Goal: Task Accomplishment & Management: Manage account settings

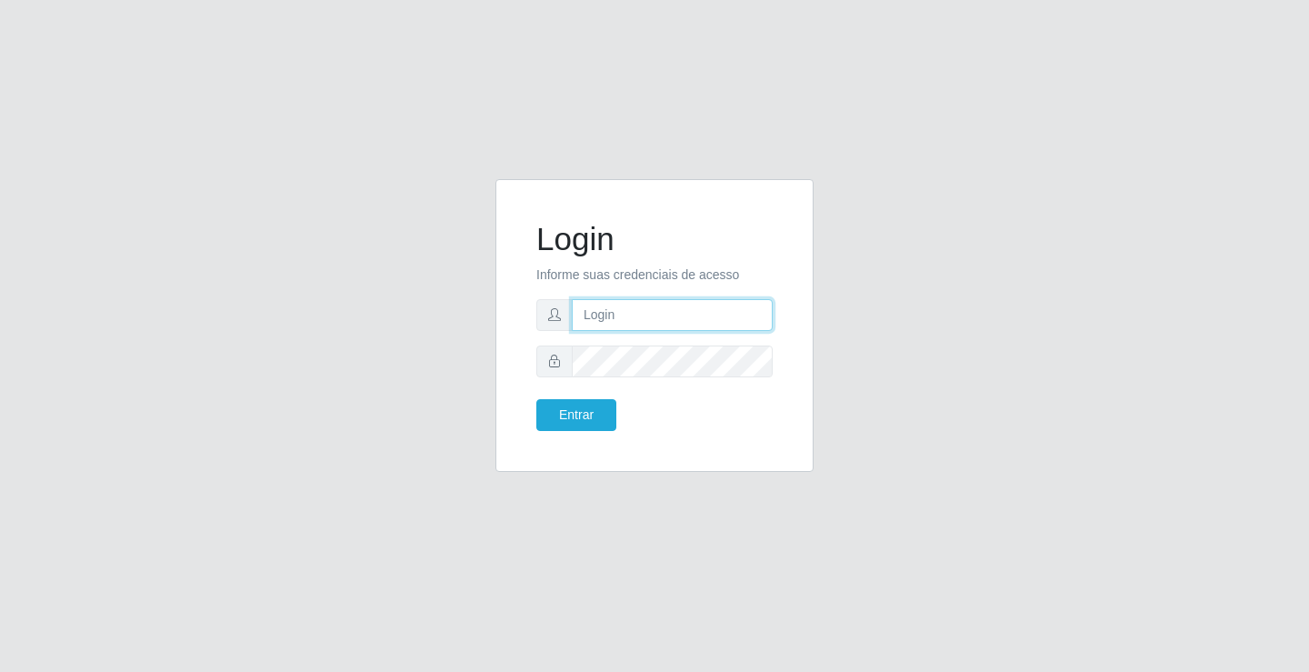
click at [655, 313] on input "text" at bounding box center [672, 315] width 201 height 32
type input "L"
type input "lene@edilicya"
click at [568, 419] on button "Entrar" at bounding box center [576, 415] width 80 height 32
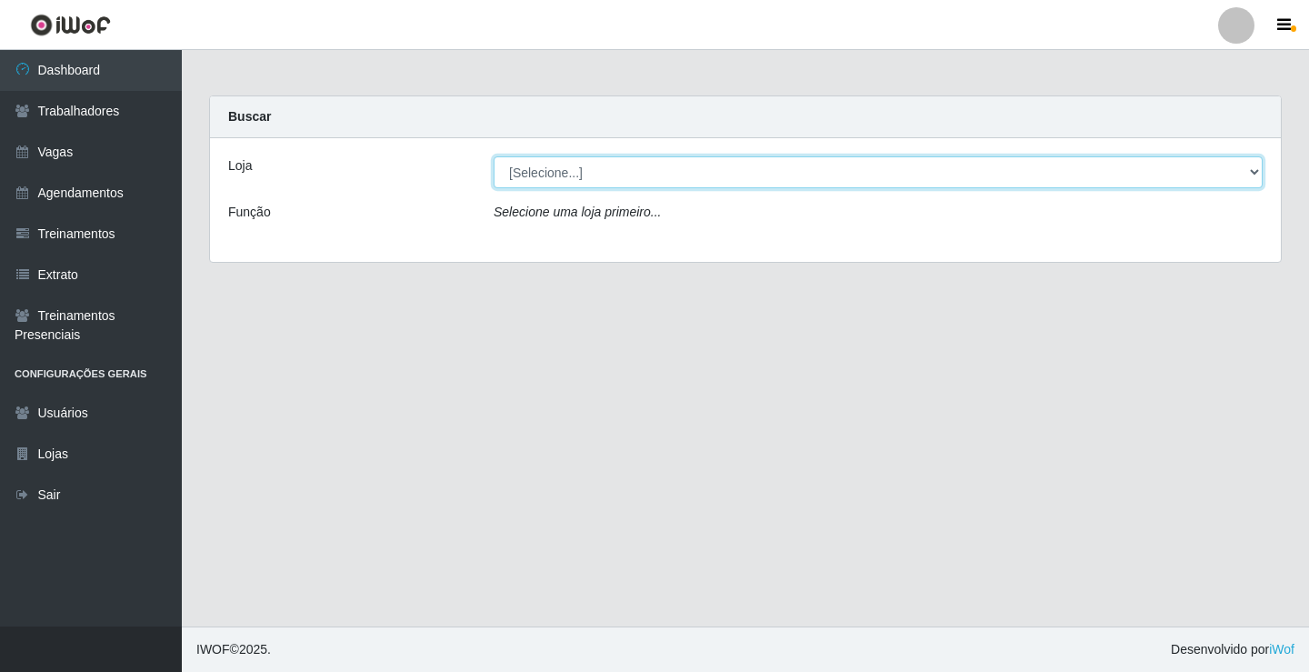
click at [607, 181] on select "[Selecione...] Edilicya Supermercado" at bounding box center [878, 172] width 769 height 32
select select "460"
click at [494, 156] on select "[Selecione...] Edilicya Supermercado" at bounding box center [878, 172] width 769 height 32
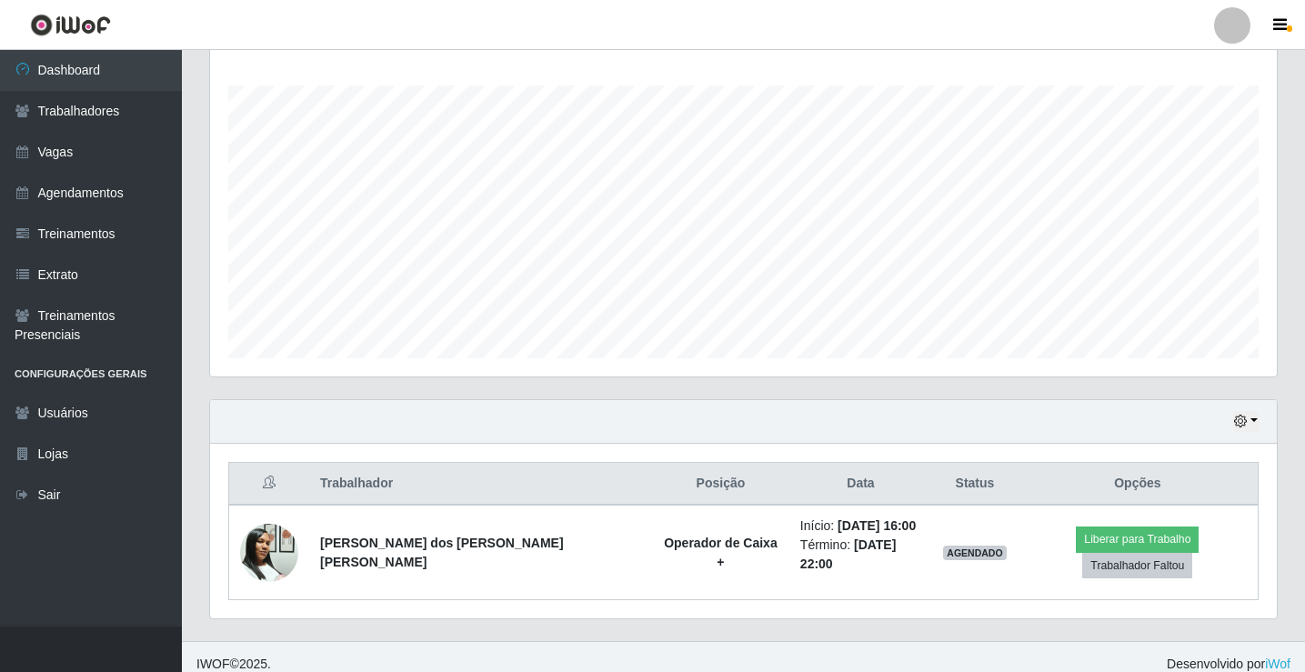
scroll to position [293, 0]
click at [37, 195] on link "Agendamentos" at bounding box center [91, 193] width 182 height 41
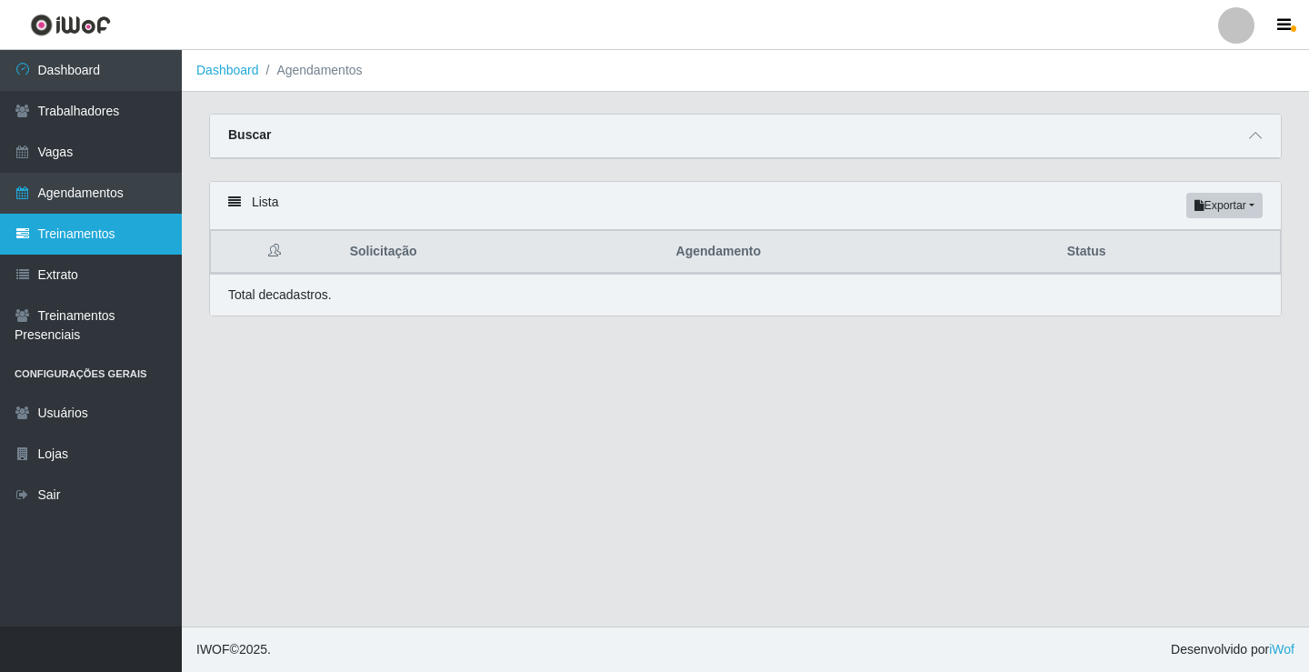
click at [62, 249] on link "Treinamentos" at bounding box center [91, 234] width 182 height 41
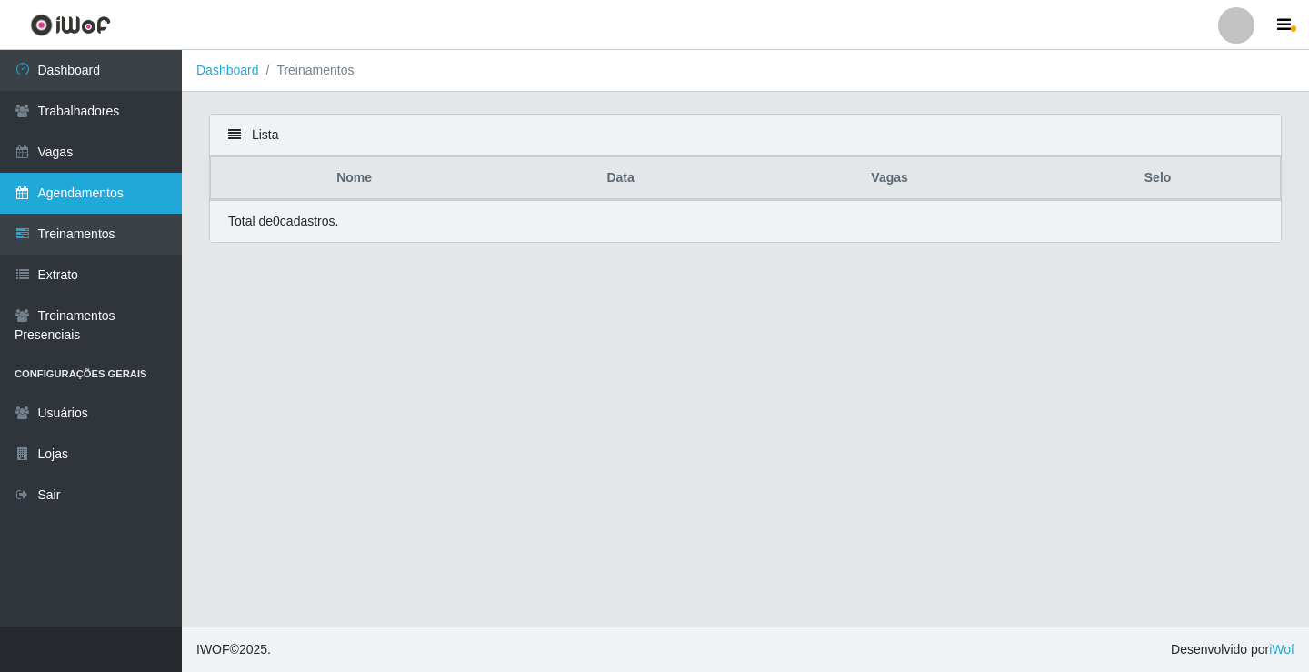
click at [126, 194] on link "Agendamentos" at bounding box center [91, 193] width 182 height 41
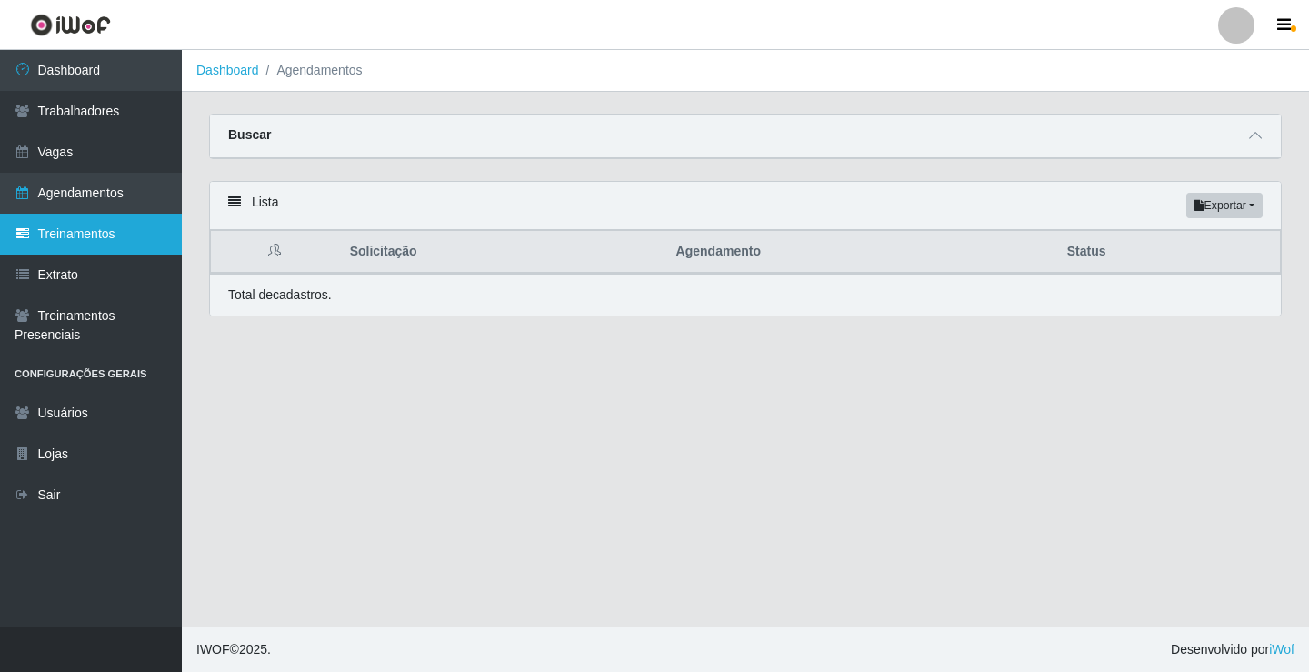
click at [104, 235] on link "Treinamentos" at bounding box center [91, 234] width 182 height 41
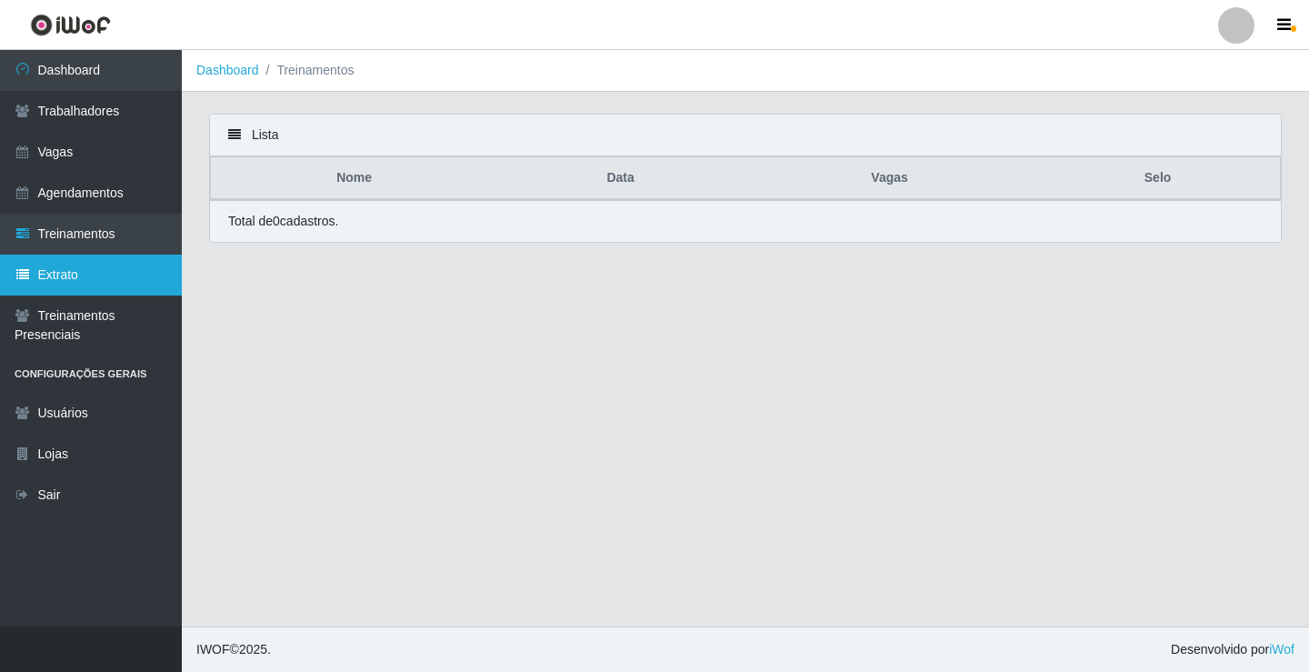
click at [98, 269] on link "Extrato" at bounding box center [91, 275] width 182 height 41
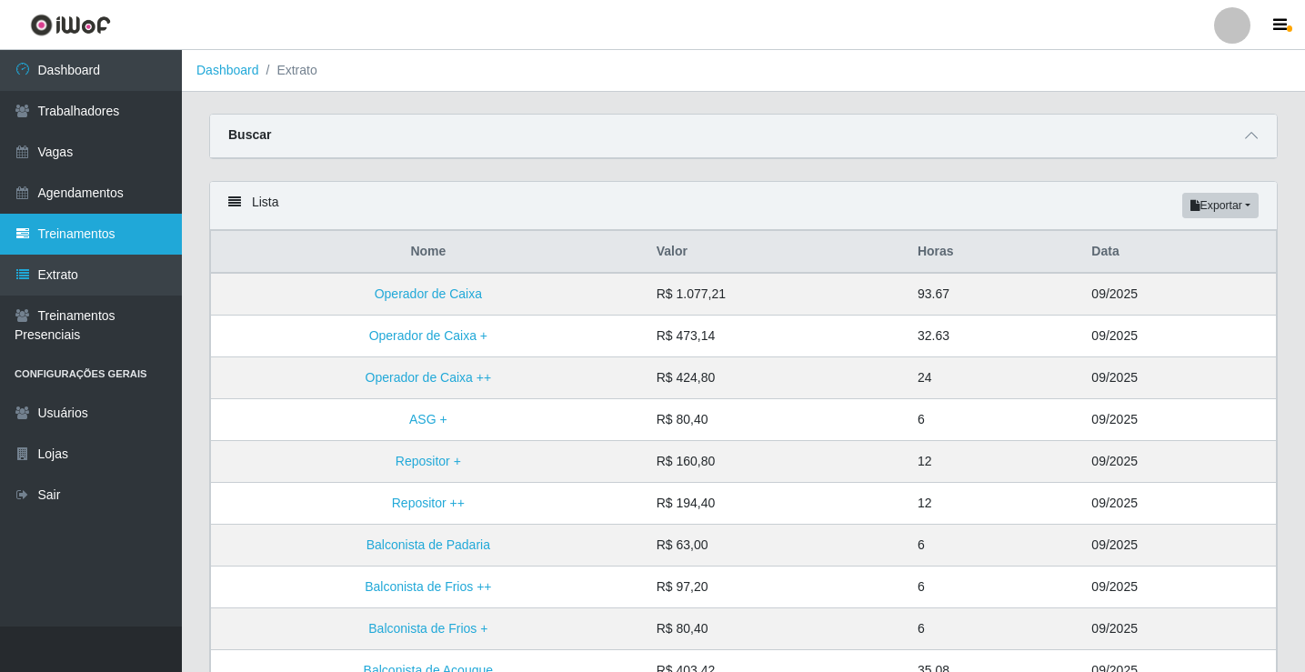
click at [81, 235] on link "Treinamentos" at bounding box center [91, 234] width 182 height 41
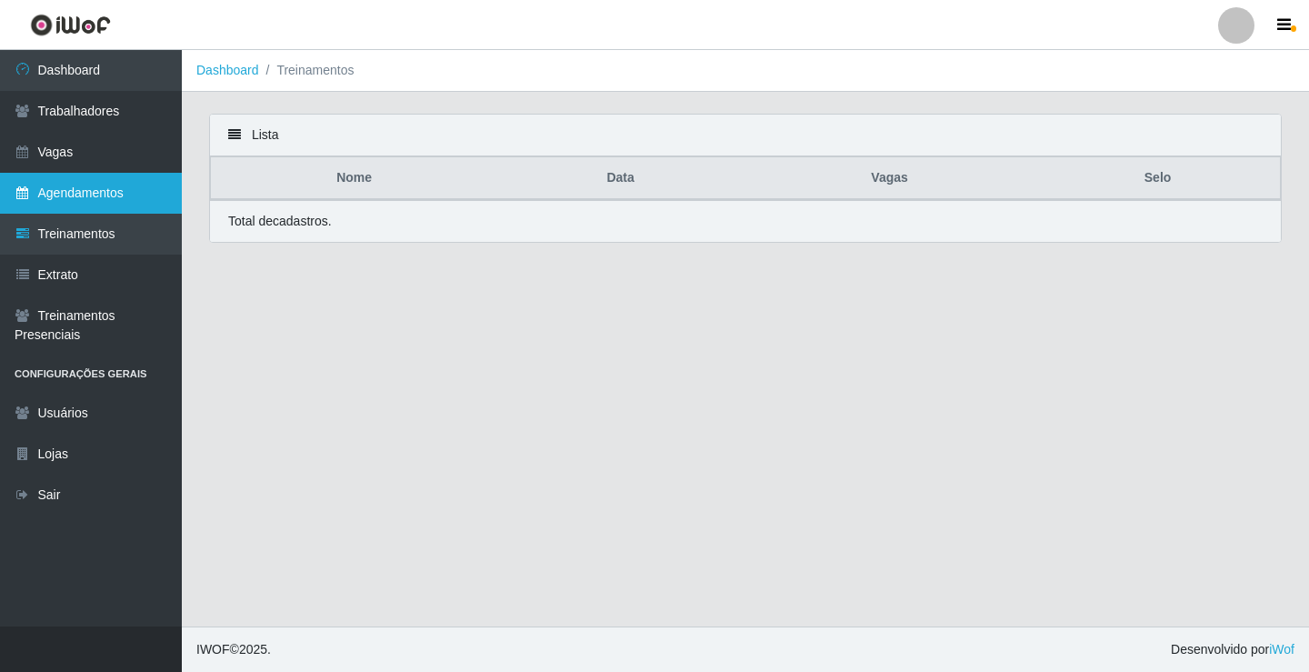
click at [102, 204] on link "Agendamentos" at bounding box center [91, 193] width 182 height 41
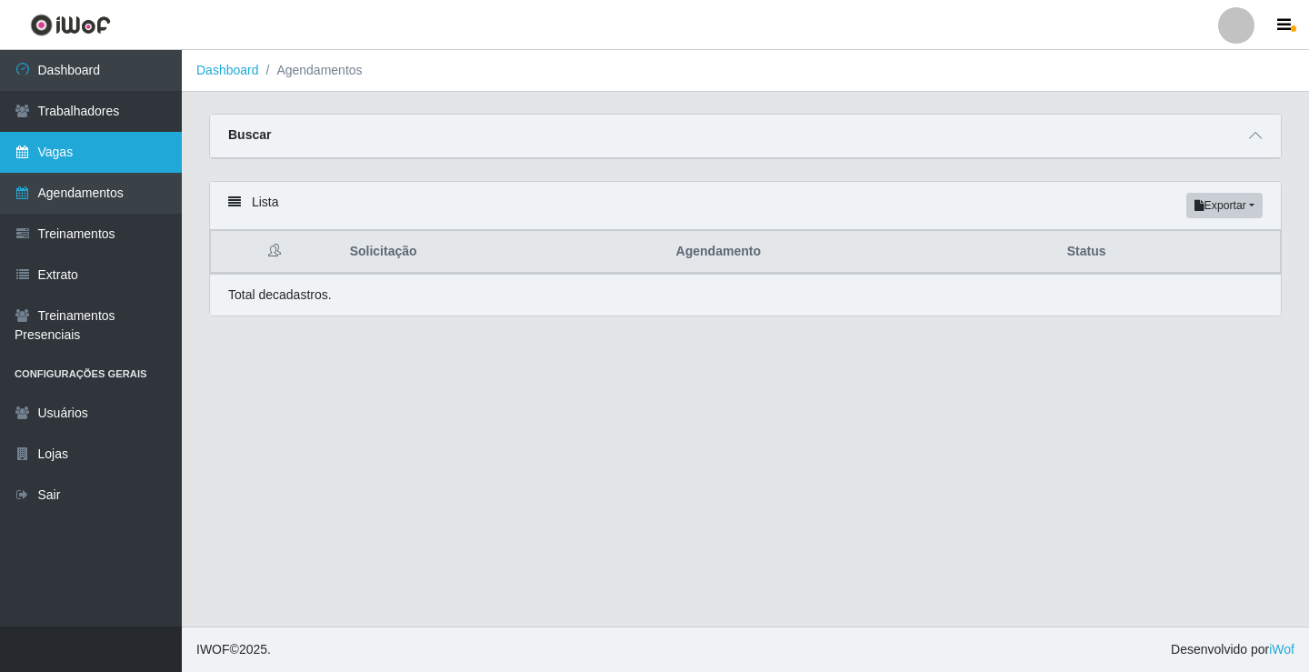
click at [77, 160] on link "Vagas" at bounding box center [91, 152] width 182 height 41
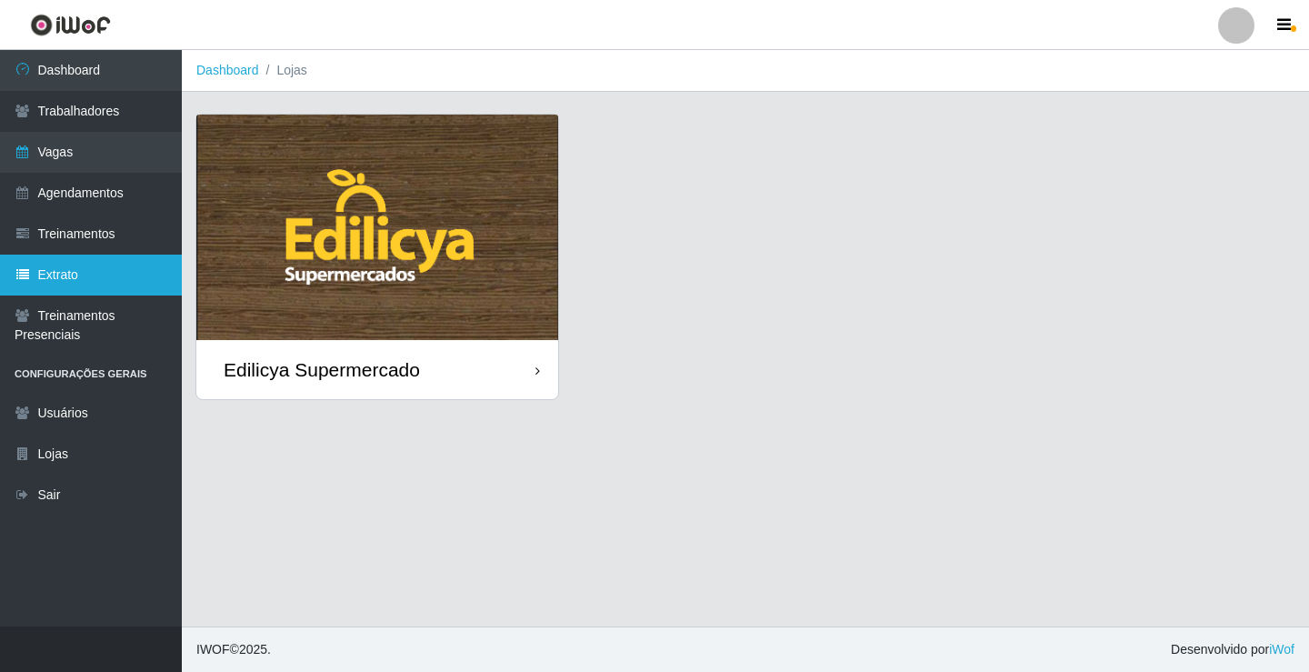
click at [85, 284] on link "Extrato" at bounding box center [91, 275] width 182 height 41
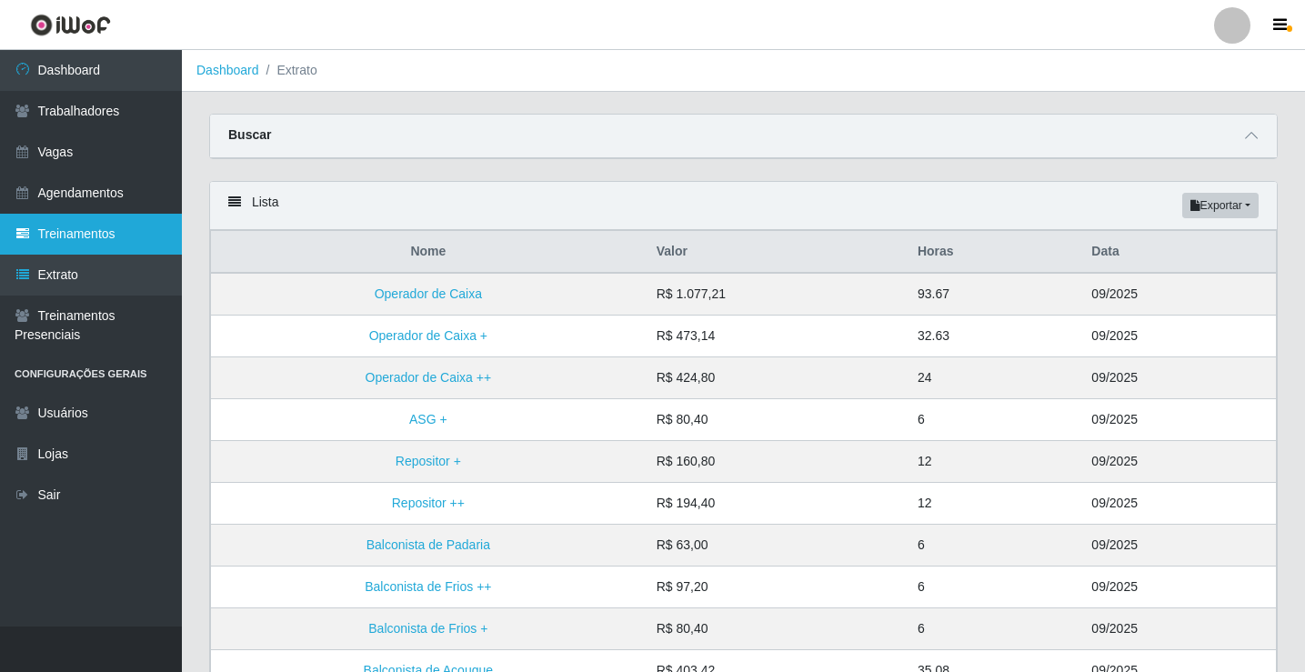
click at [101, 227] on link "Treinamentos" at bounding box center [91, 234] width 182 height 41
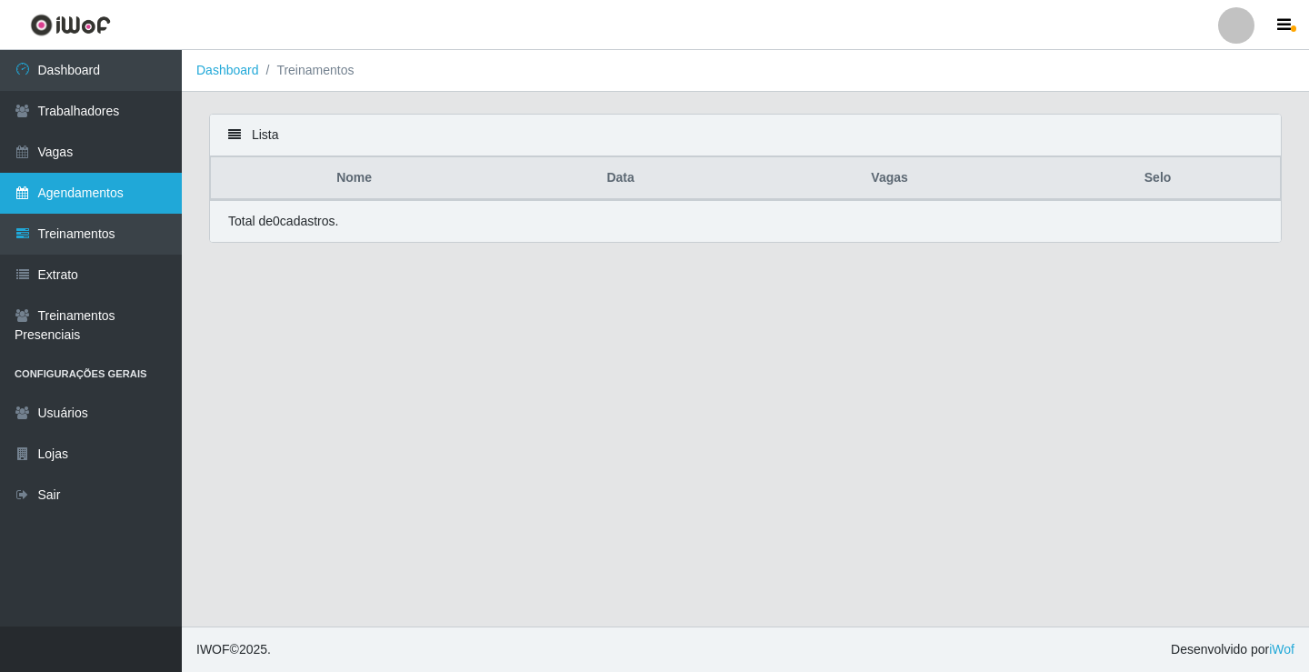
click at [41, 201] on link "Agendamentos" at bounding box center [91, 193] width 182 height 41
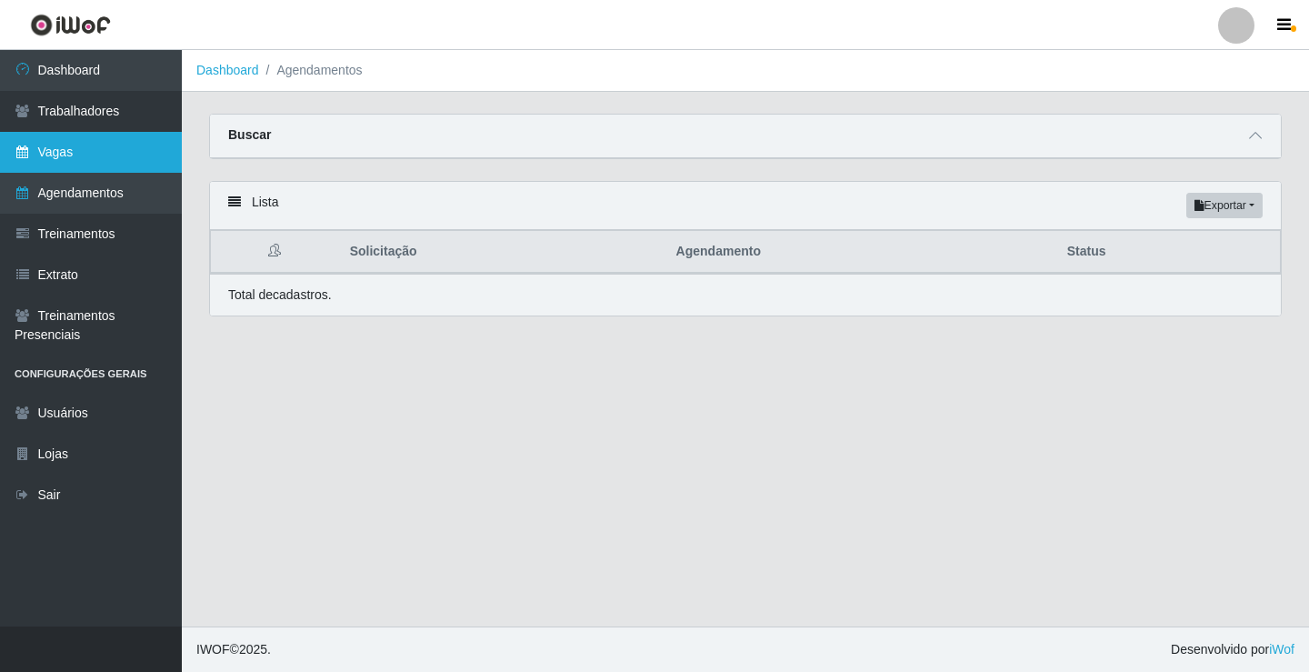
click at [58, 156] on link "Vagas" at bounding box center [91, 152] width 182 height 41
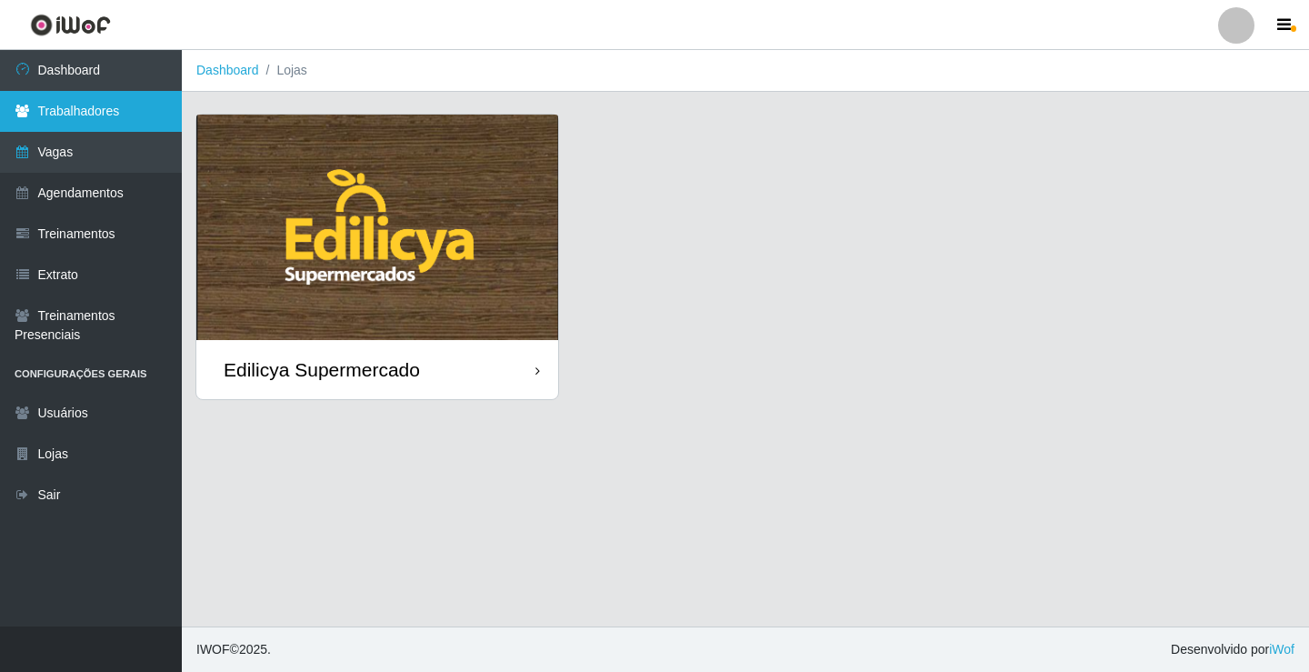
click at [71, 113] on link "Trabalhadores" at bounding box center [91, 111] width 182 height 41
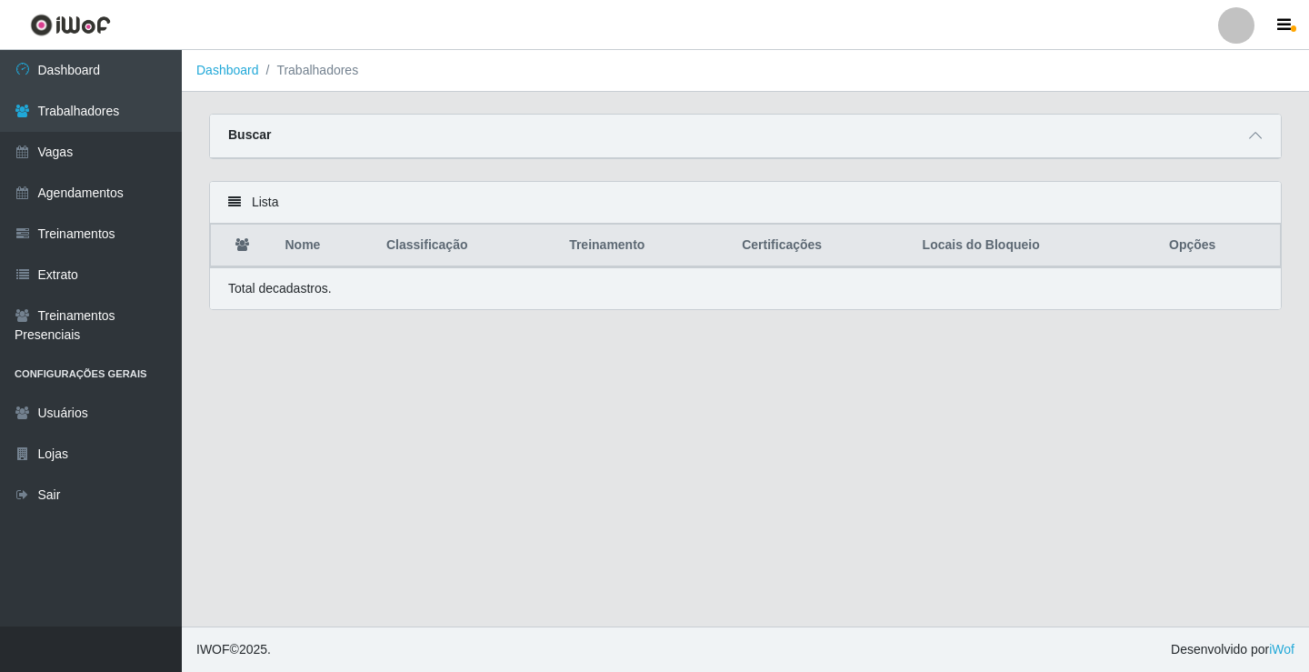
click at [0, 91] on link "Trabalhadores" at bounding box center [91, 111] width 182 height 41
click at [65, 80] on link "Dashboard" at bounding box center [91, 70] width 182 height 41
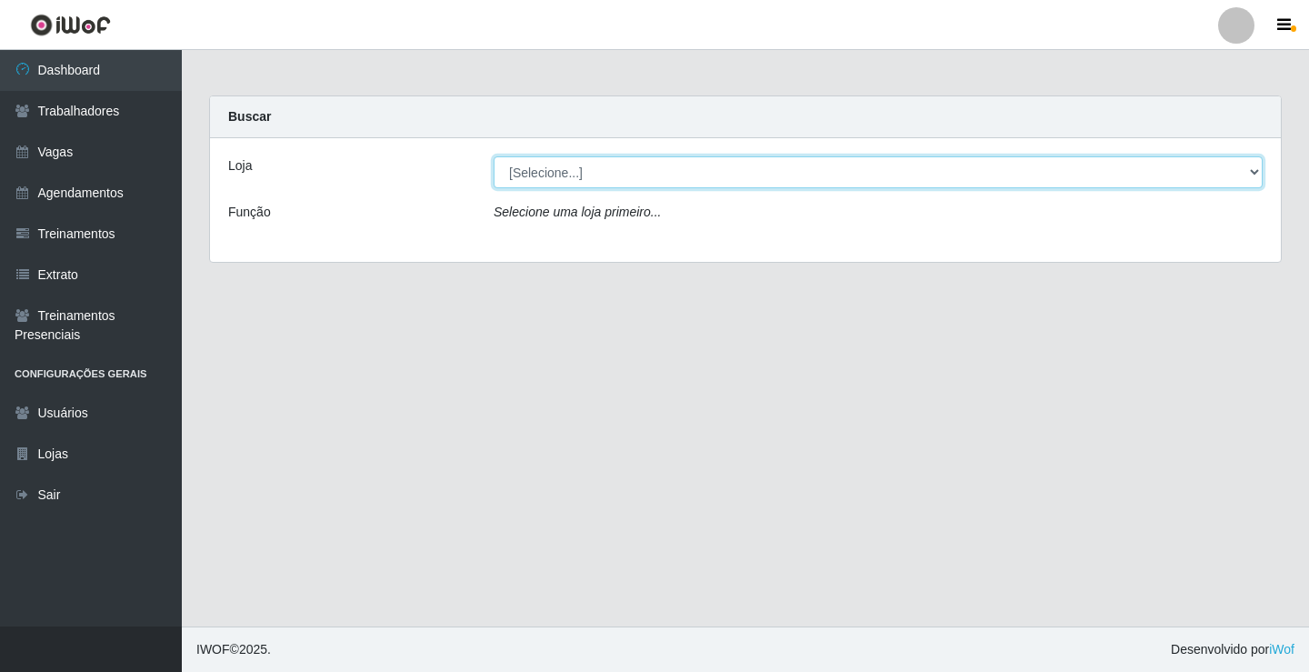
click at [582, 170] on select "[Selecione...] Edilicya Supermercado" at bounding box center [878, 172] width 769 height 32
select select "460"
click at [494, 156] on select "[Selecione...] Edilicya Supermercado" at bounding box center [878, 172] width 769 height 32
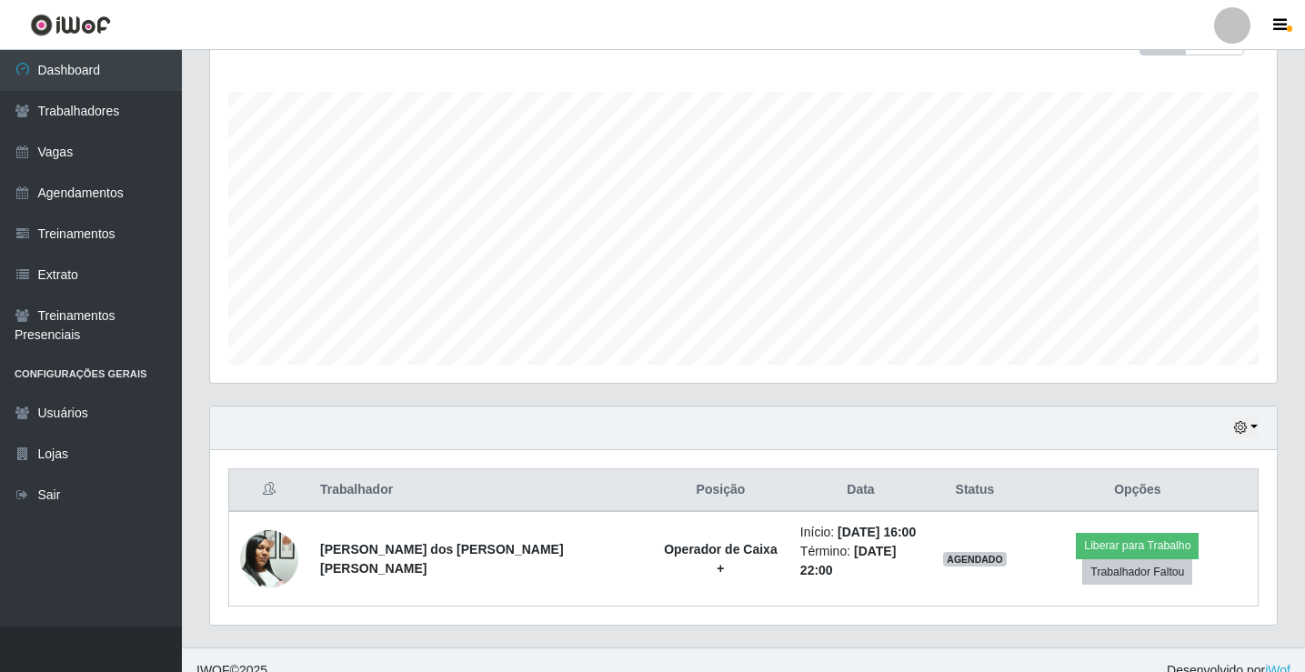
scroll to position [293, 0]
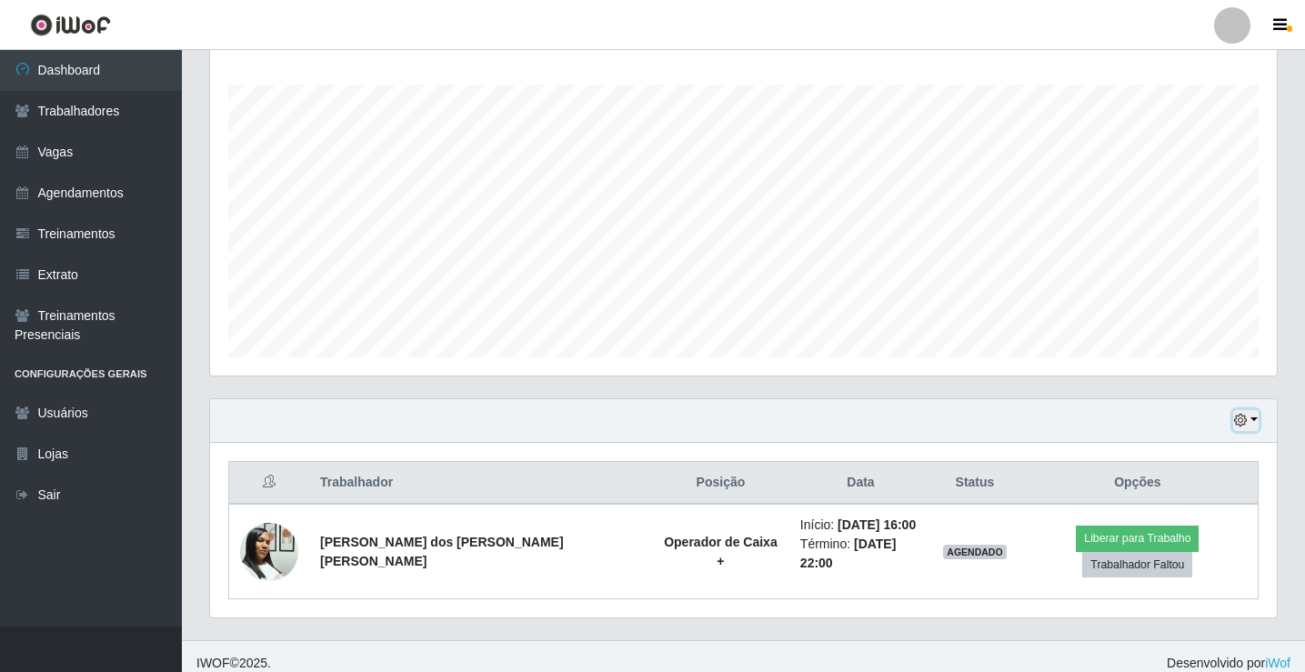
click at [1246, 416] on icon "button" at bounding box center [1240, 420] width 13 height 13
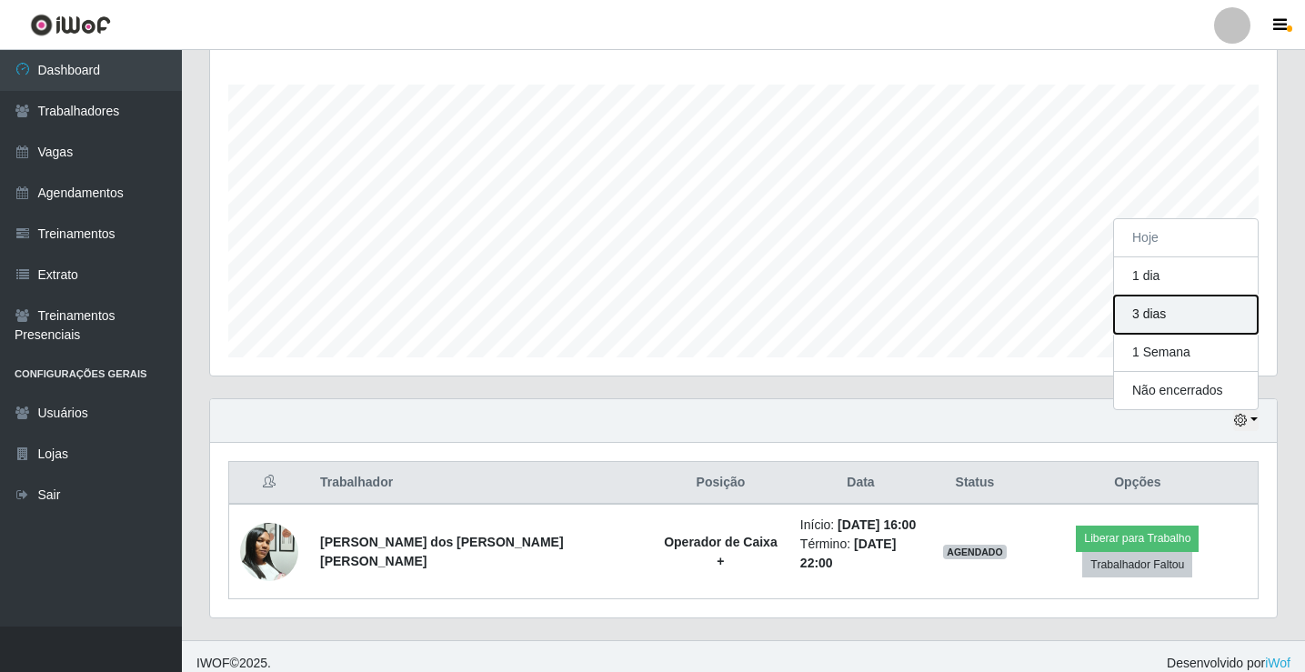
click at [1161, 312] on button "3 dias" at bounding box center [1186, 315] width 144 height 38
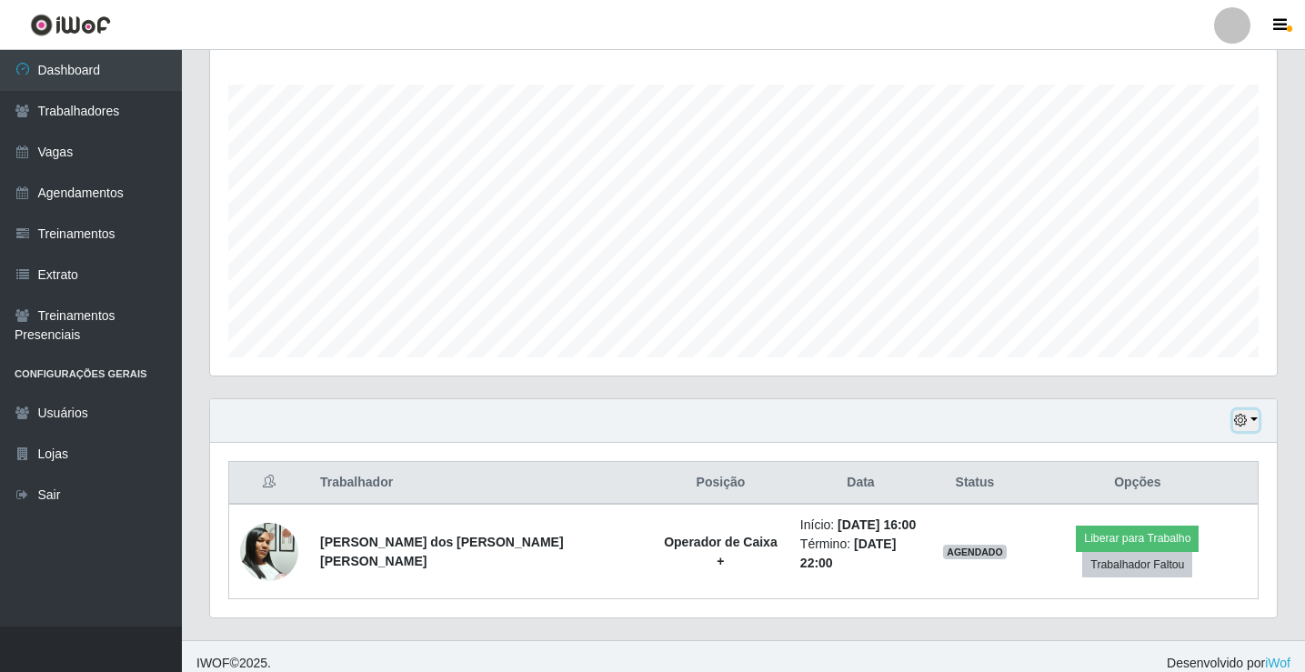
click at [1247, 417] on icon "button" at bounding box center [1240, 420] width 13 height 13
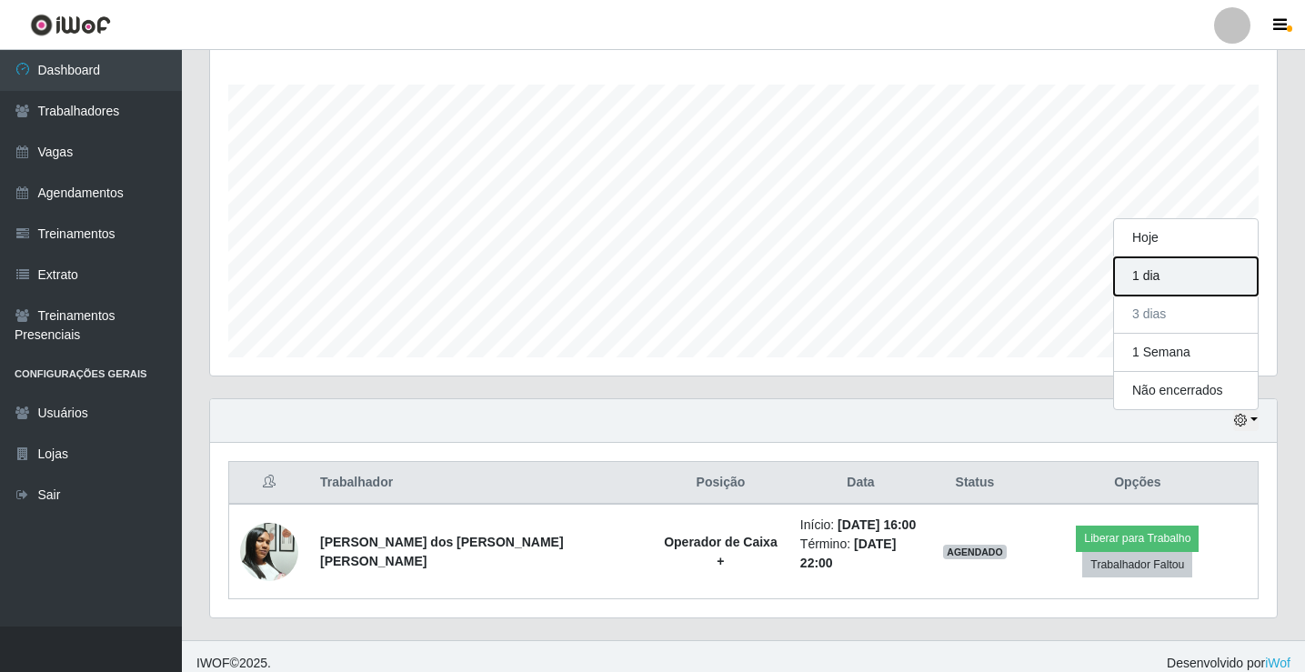
click at [1158, 285] on button "1 dia" at bounding box center [1186, 276] width 144 height 38
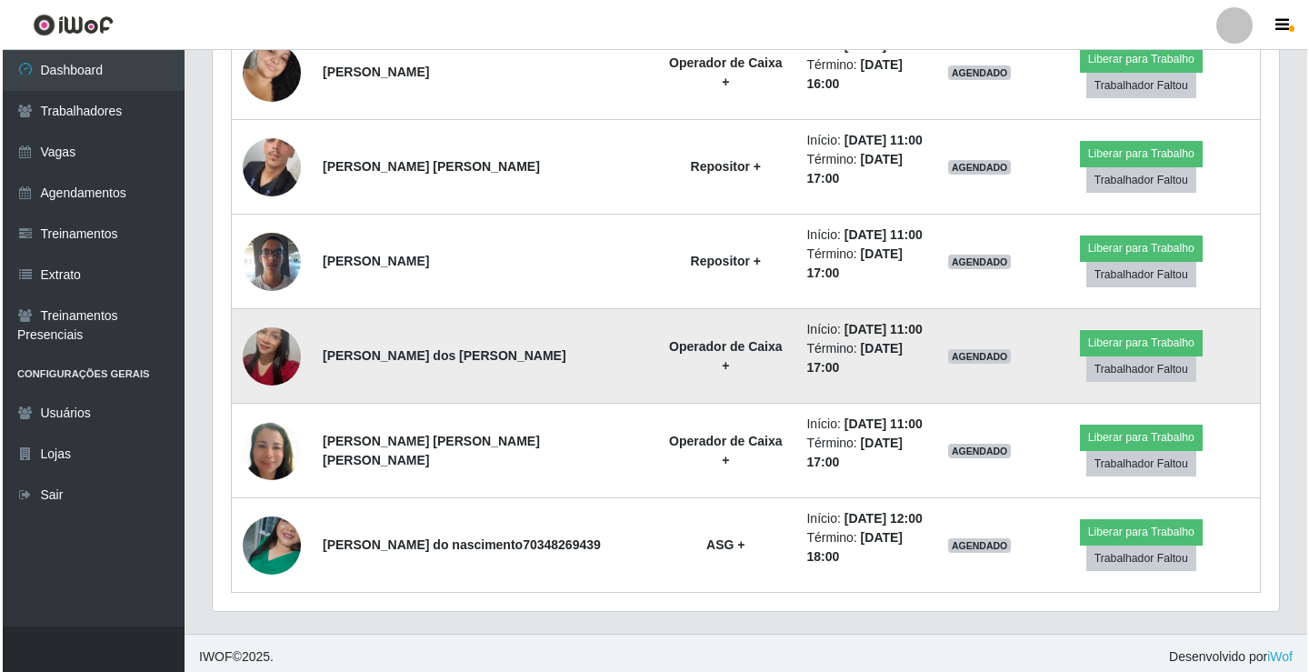
scroll to position [1158, 0]
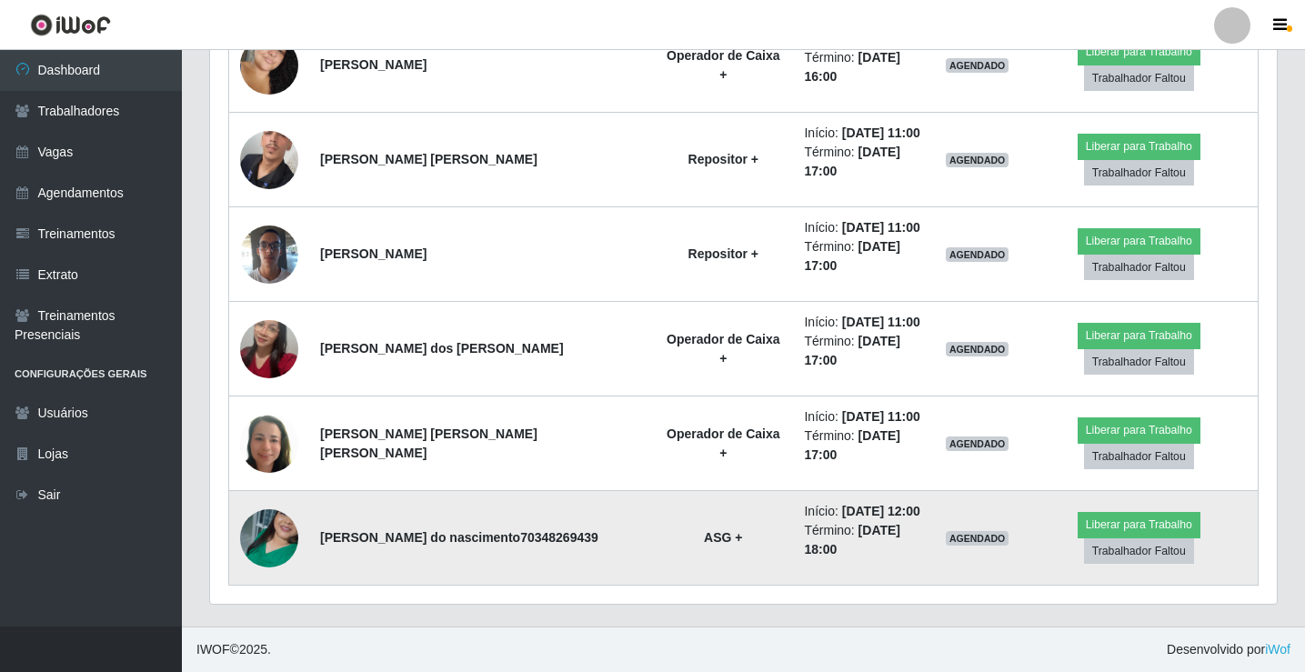
click at [260, 546] on img at bounding box center [269, 538] width 58 height 104
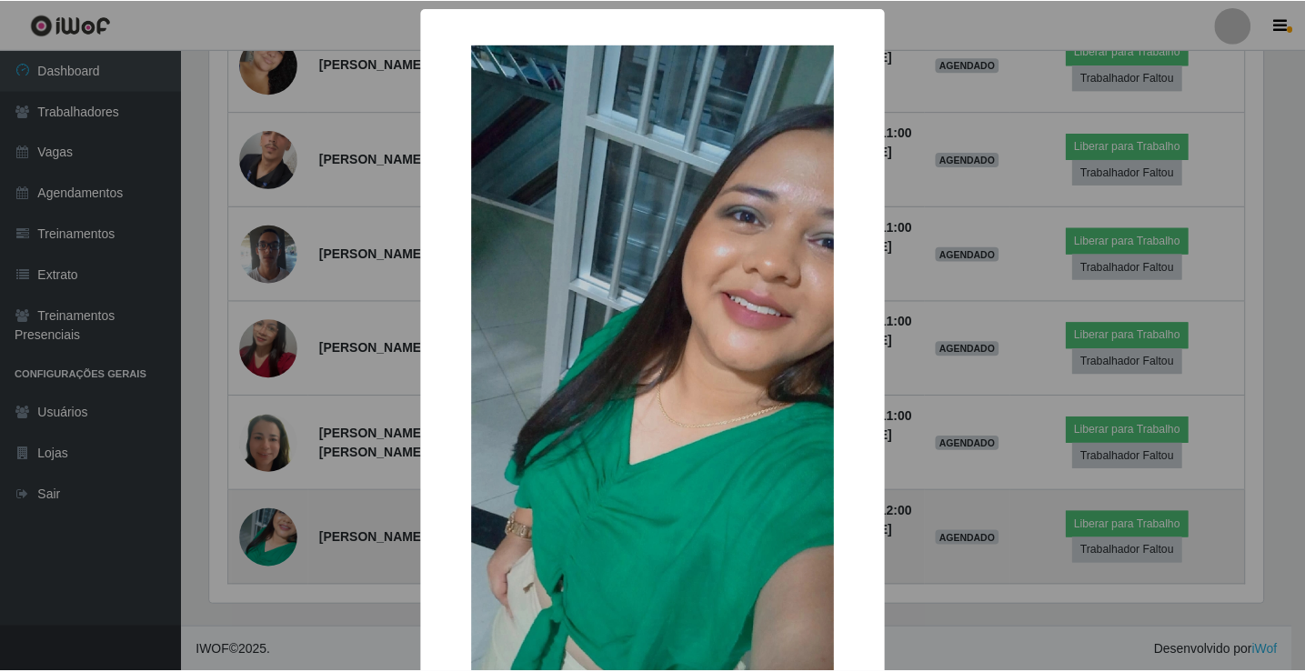
scroll to position [377, 1058]
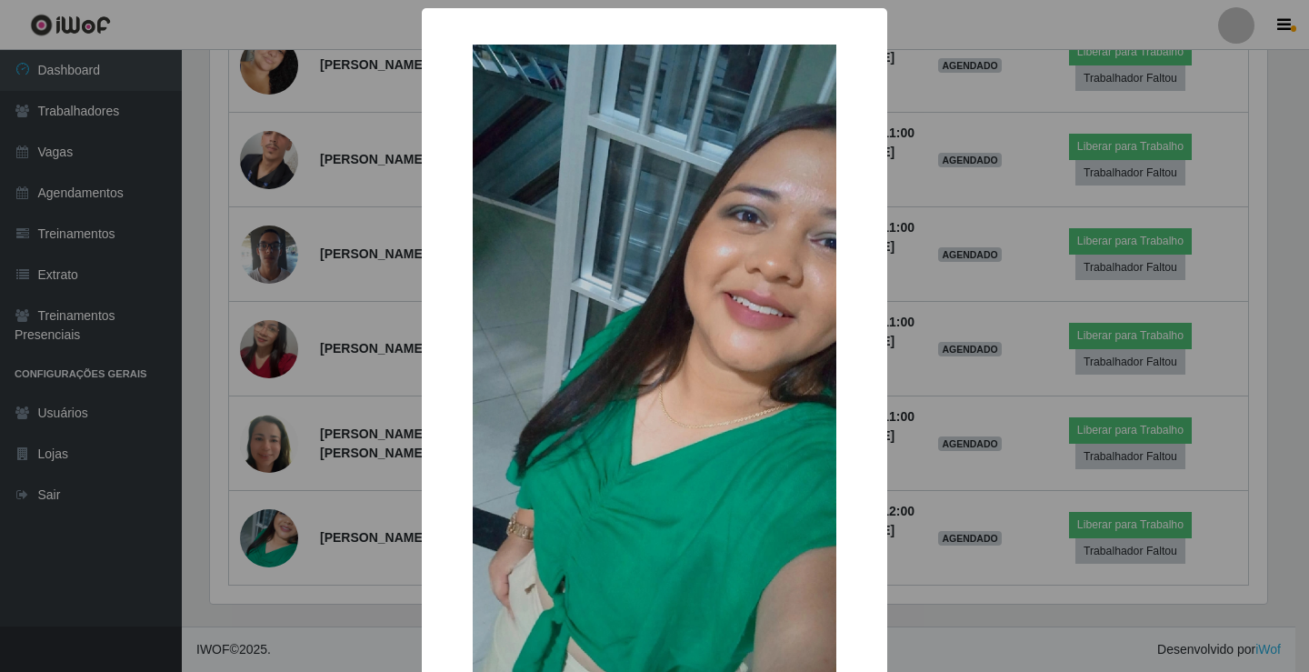
click at [338, 323] on div "× OK Cancel" at bounding box center [654, 336] width 1309 height 672
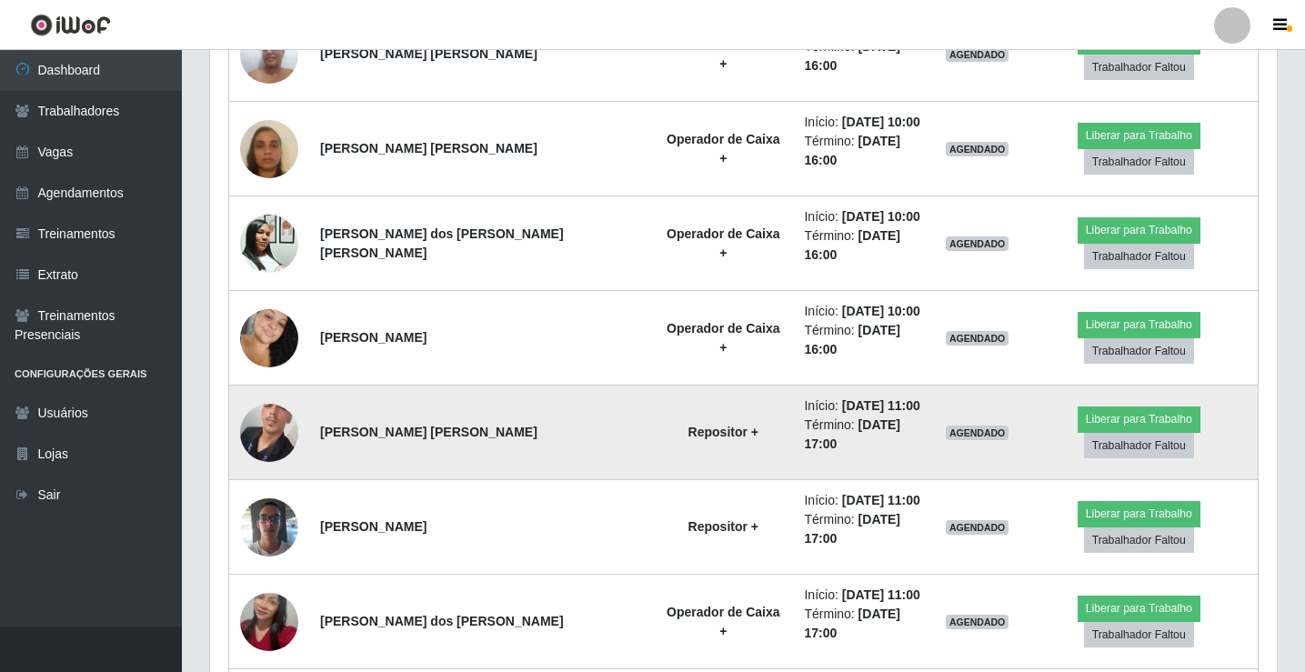
scroll to position [293, 0]
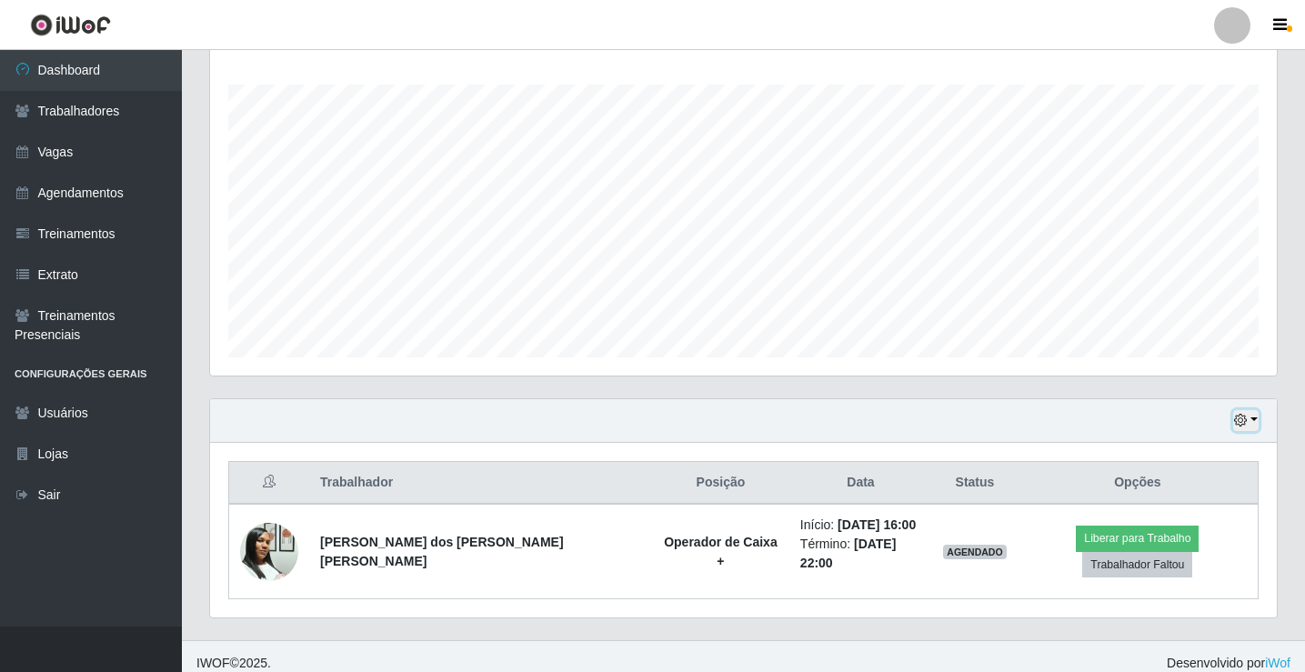
click at [1258, 420] on button "button" at bounding box center [1245, 420] width 25 height 21
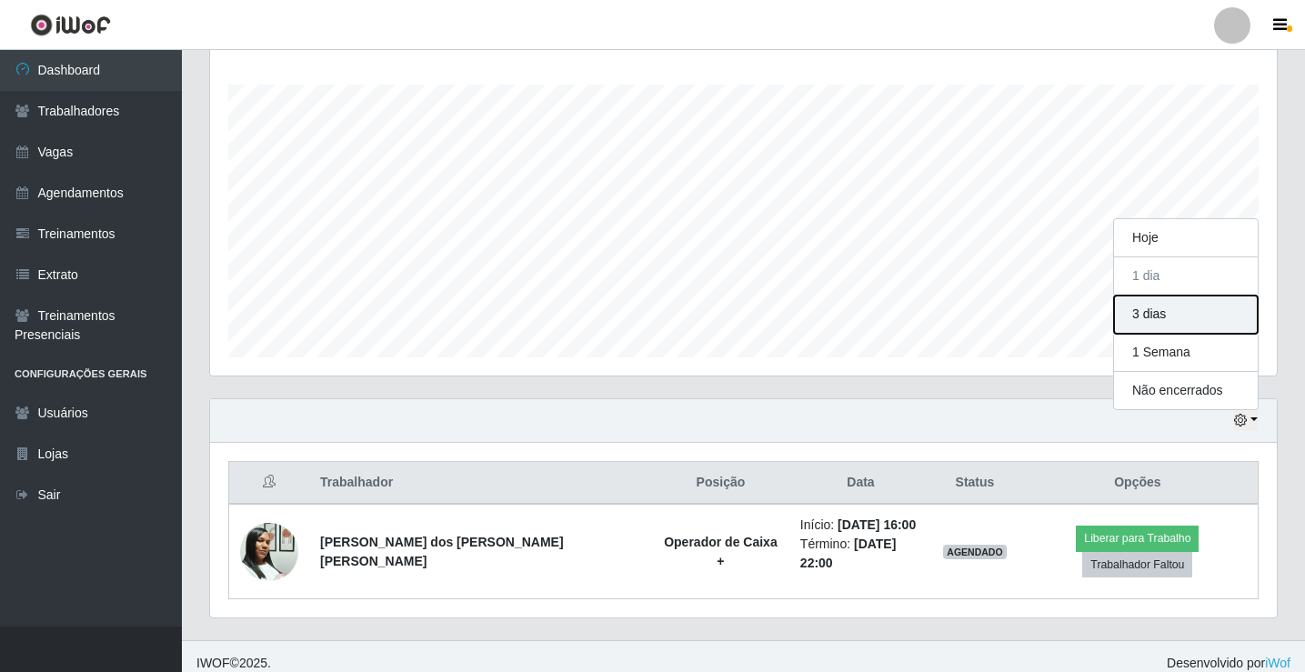
click at [1199, 314] on button "3 dias" at bounding box center [1186, 315] width 144 height 38
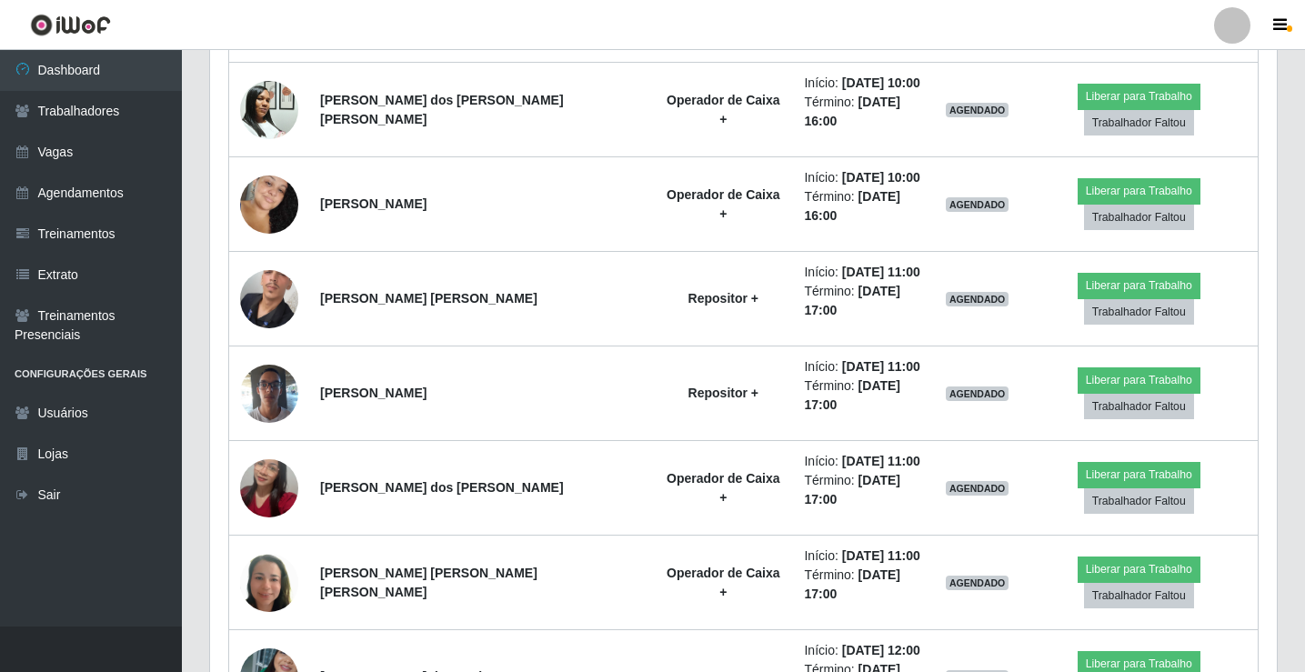
scroll to position [1020, 0]
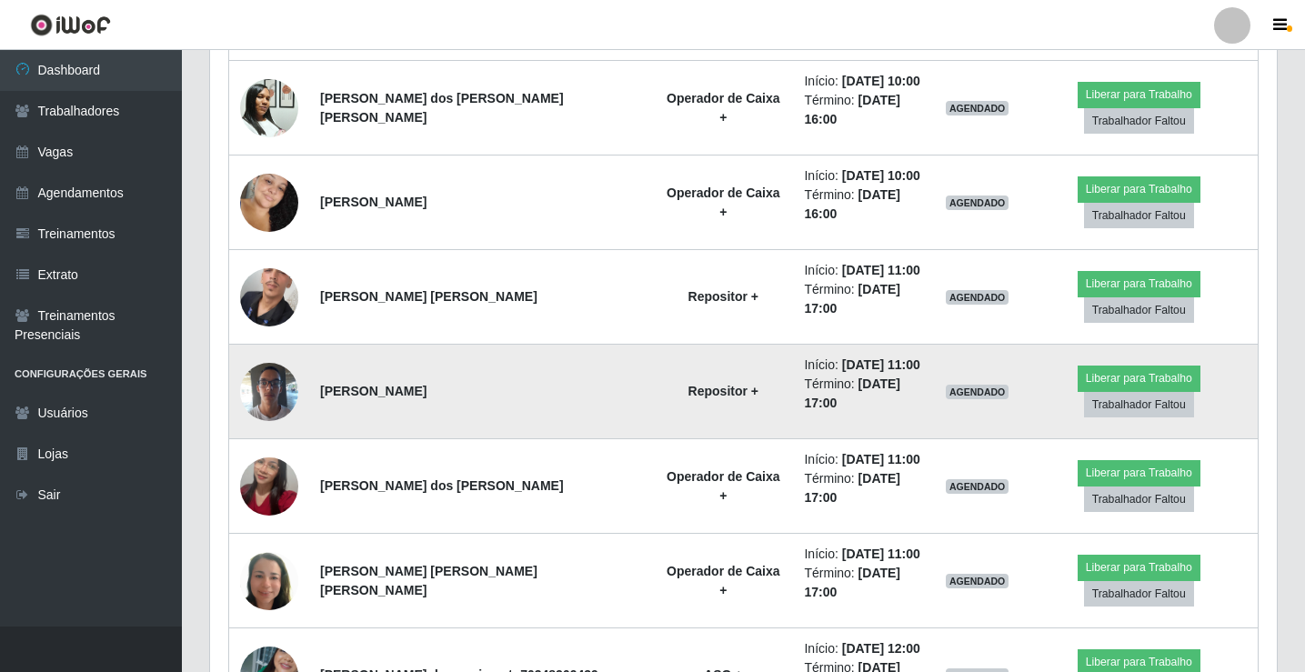
click at [262, 377] on img at bounding box center [269, 391] width 58 height 77
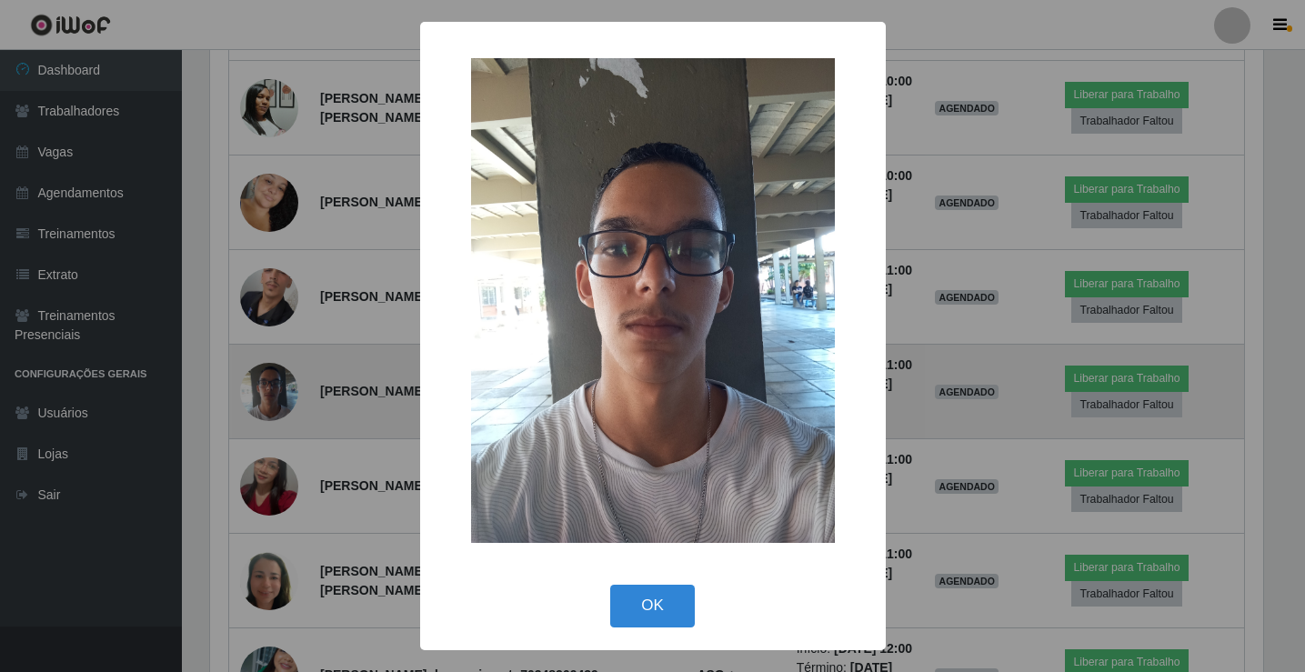
scroll to position [377, 1058]
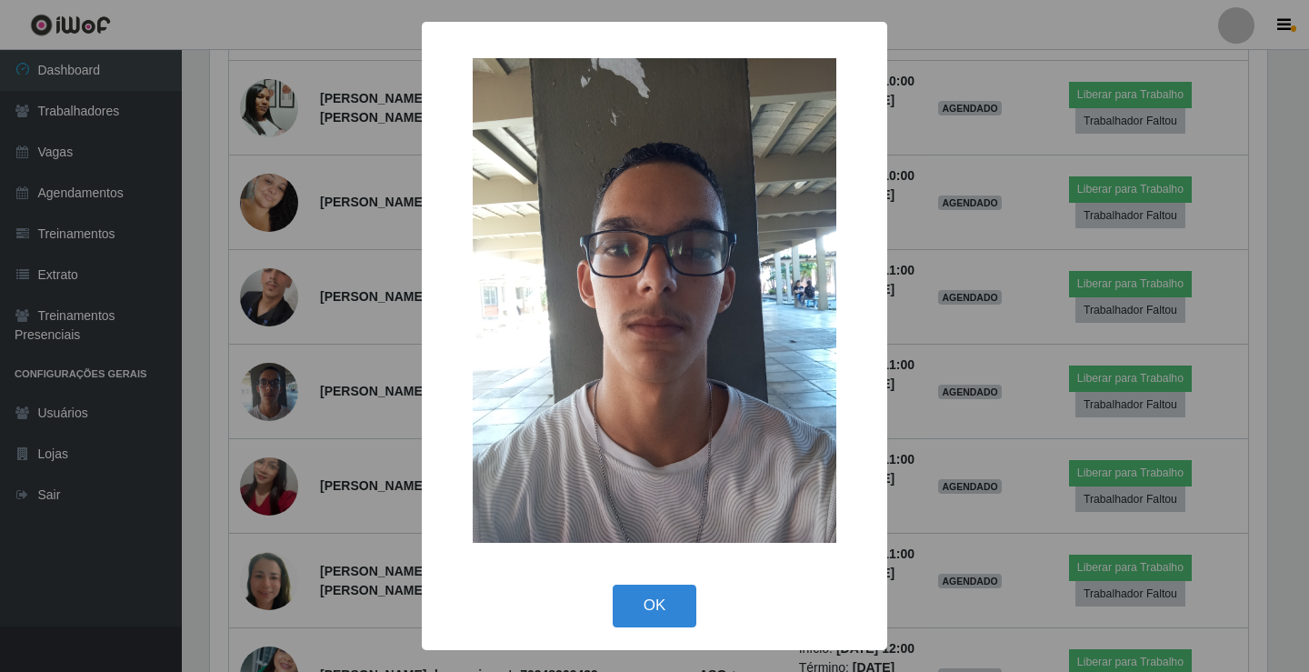
click at [983, 362] on div "× OK Cancel" at bounding box center [654, 336] width 1309 height 672
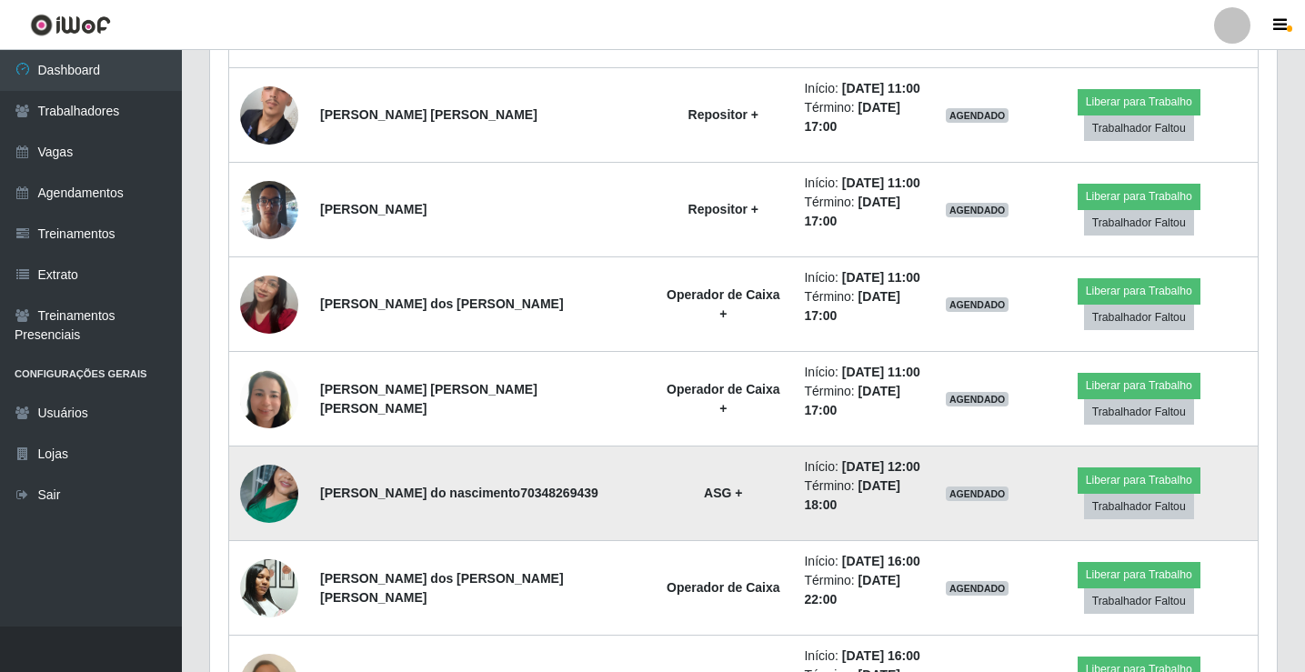
scroll to position [293, 0]
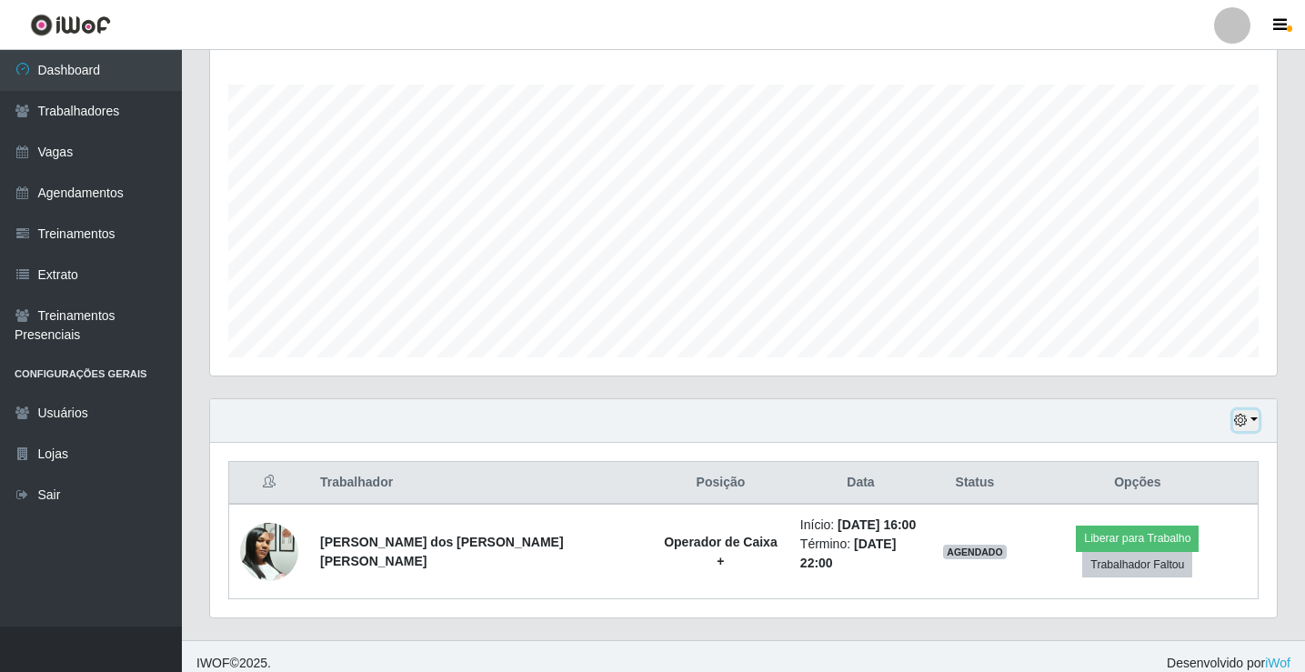
click at [1258, 420] on button "button" at bounding box center [1245, 420] width 25 height 21
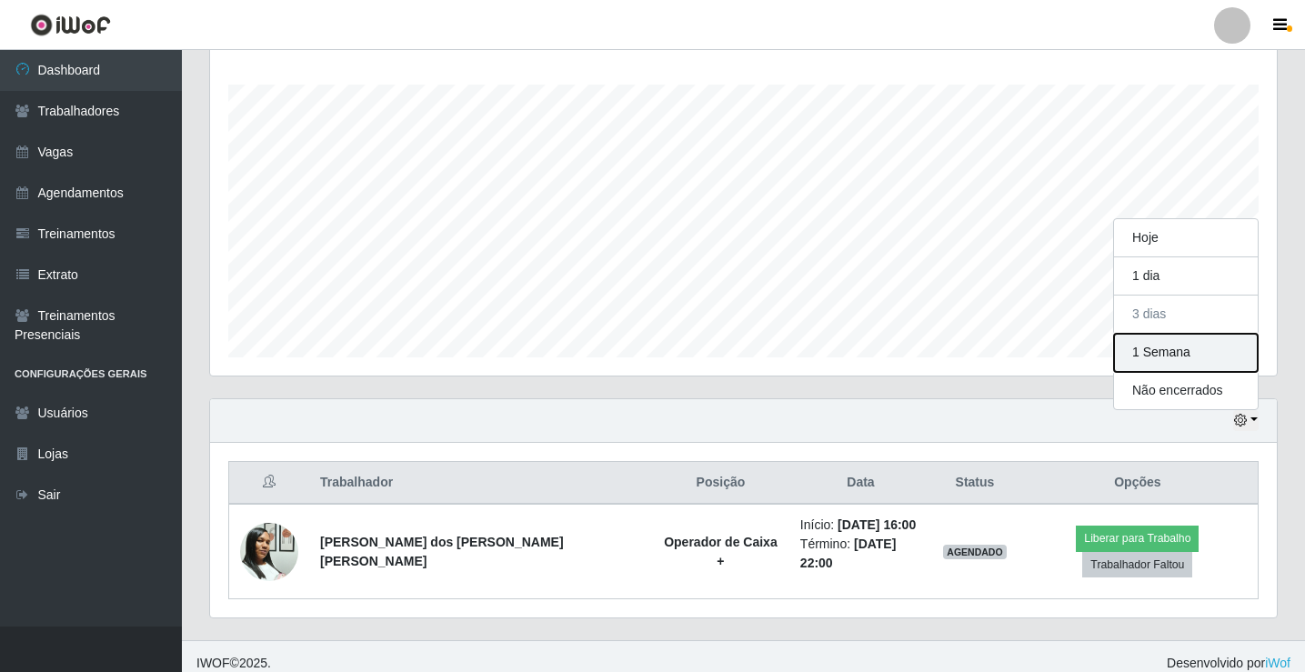
click at [1157, 347] on button "1 Semana" at bounding box center [1186, 353] width 144 height 38
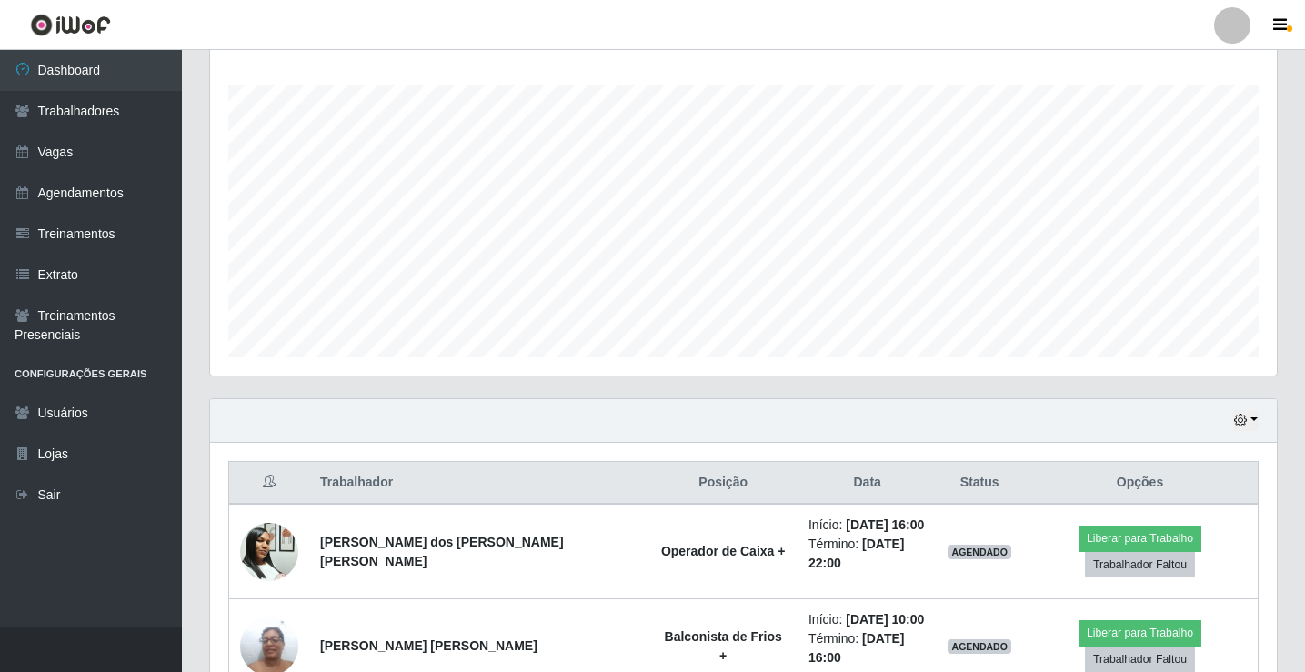
scroll to position [657, 0]
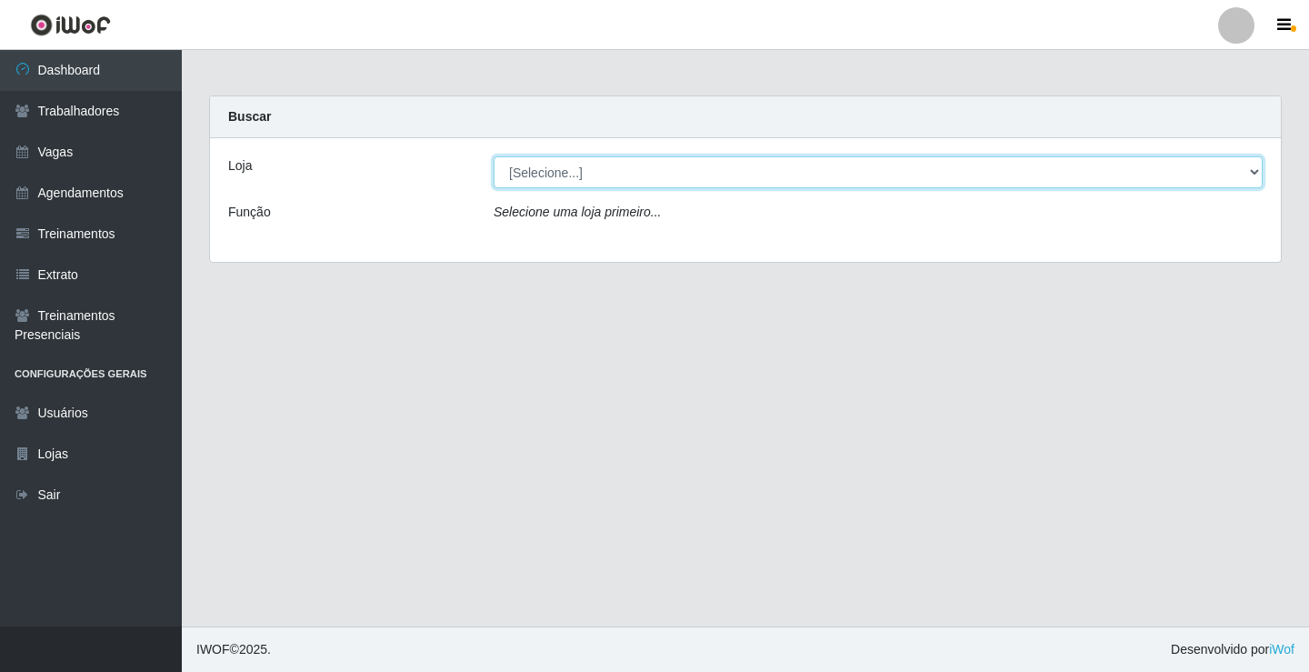
click at [551, 183] on select "[Selecione...] Edilicya Supermercado" at bounding box center [878, 172] width 769 height 32
select select "460"
click at [494, 156] on select "[Selecione...] Edilicya Supermercado" at bounding box center [878, 172] width 769 height 32
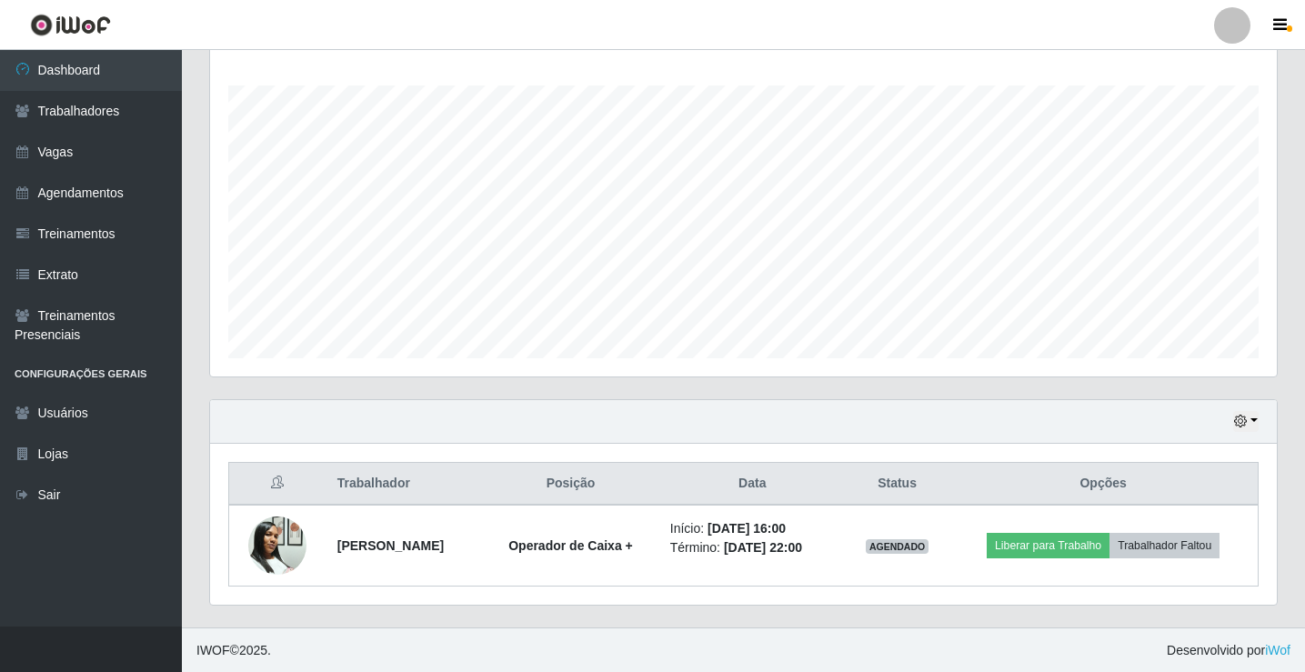
scroll to position [293, 0]
